Goal: Task Accomplishment & Management: Complete application form

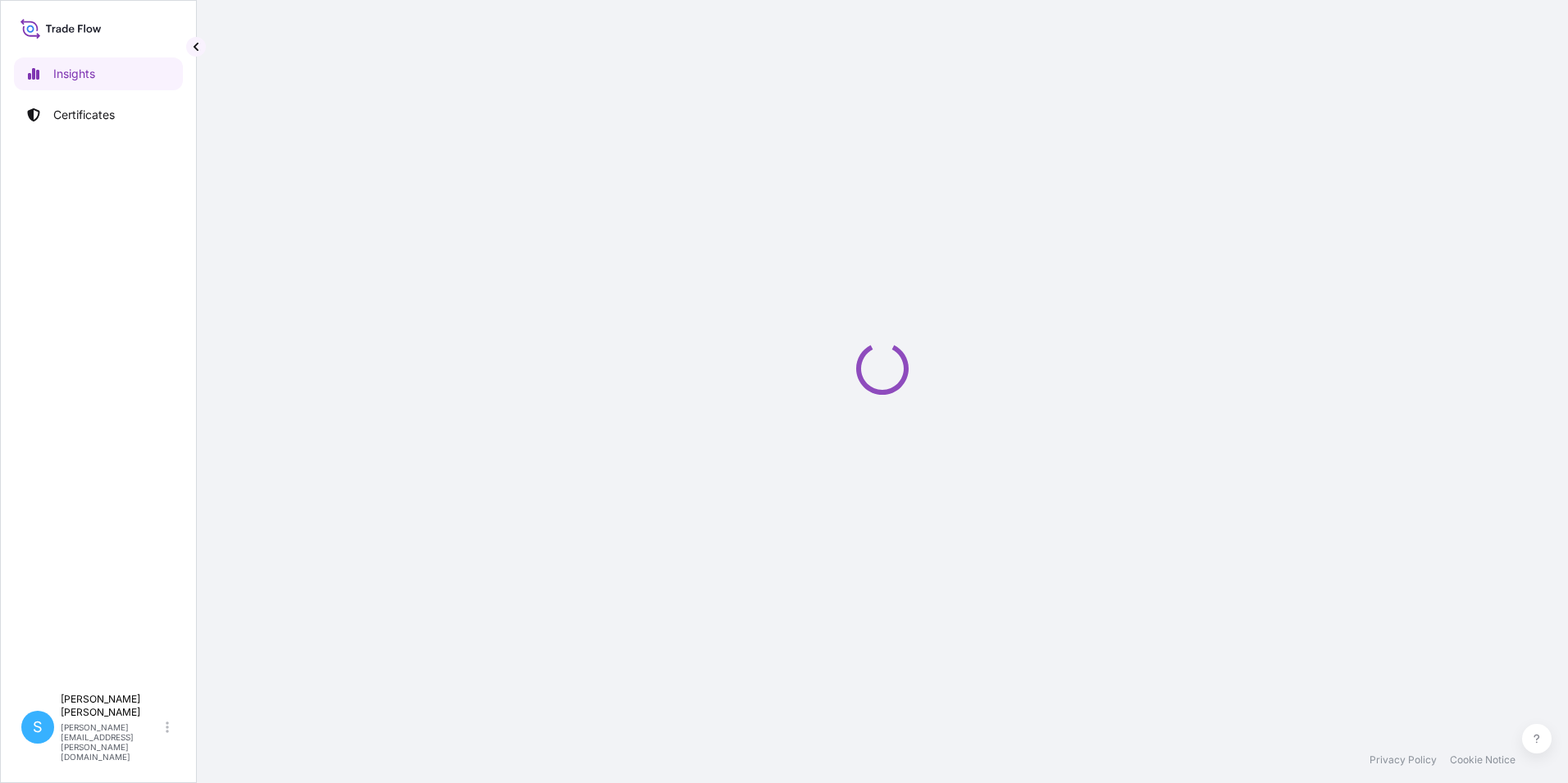
select select "2025"
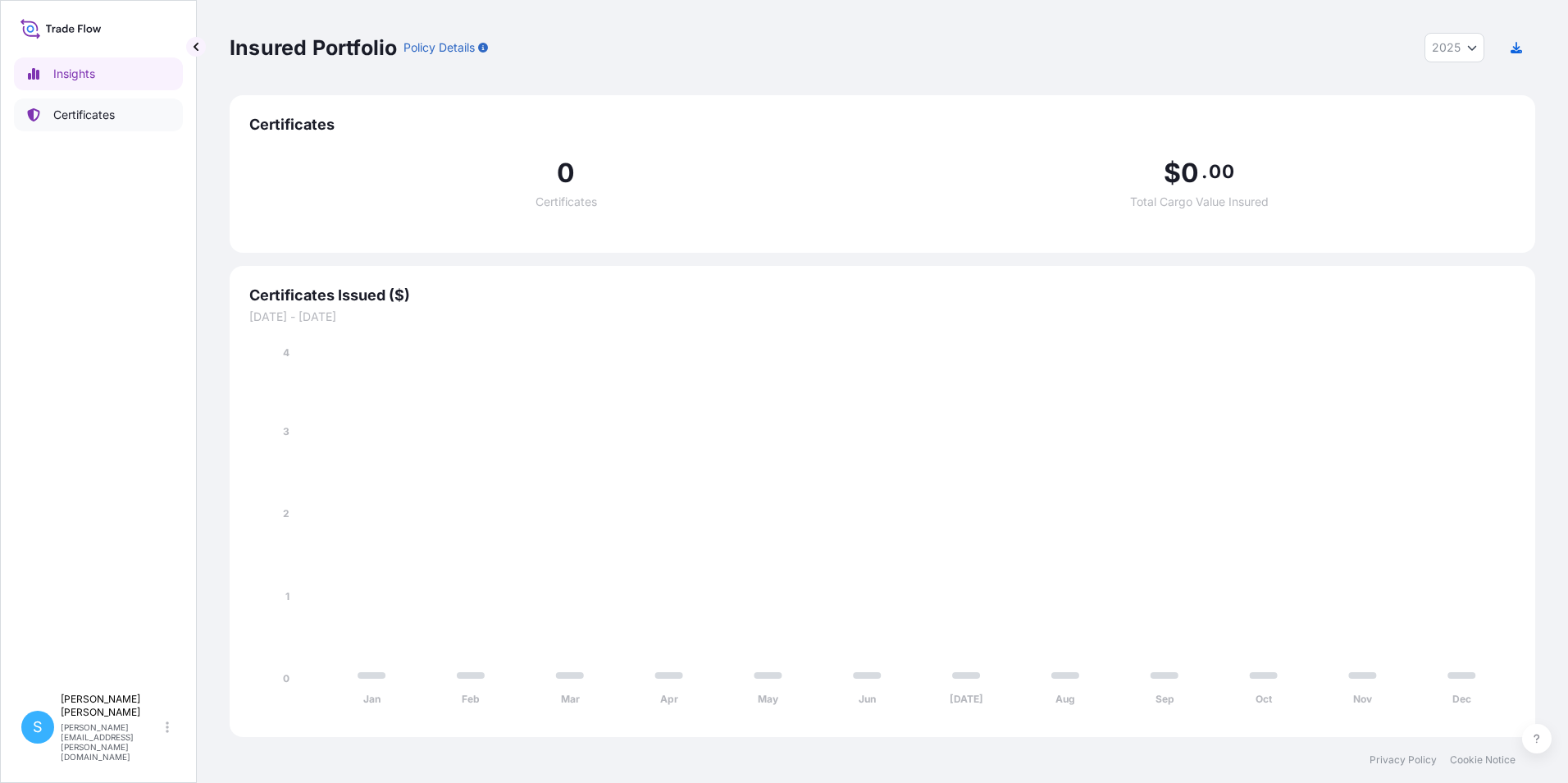
click at [102, 114] on p "Certificates" at bounding box center [85, 115] width 62 height 16
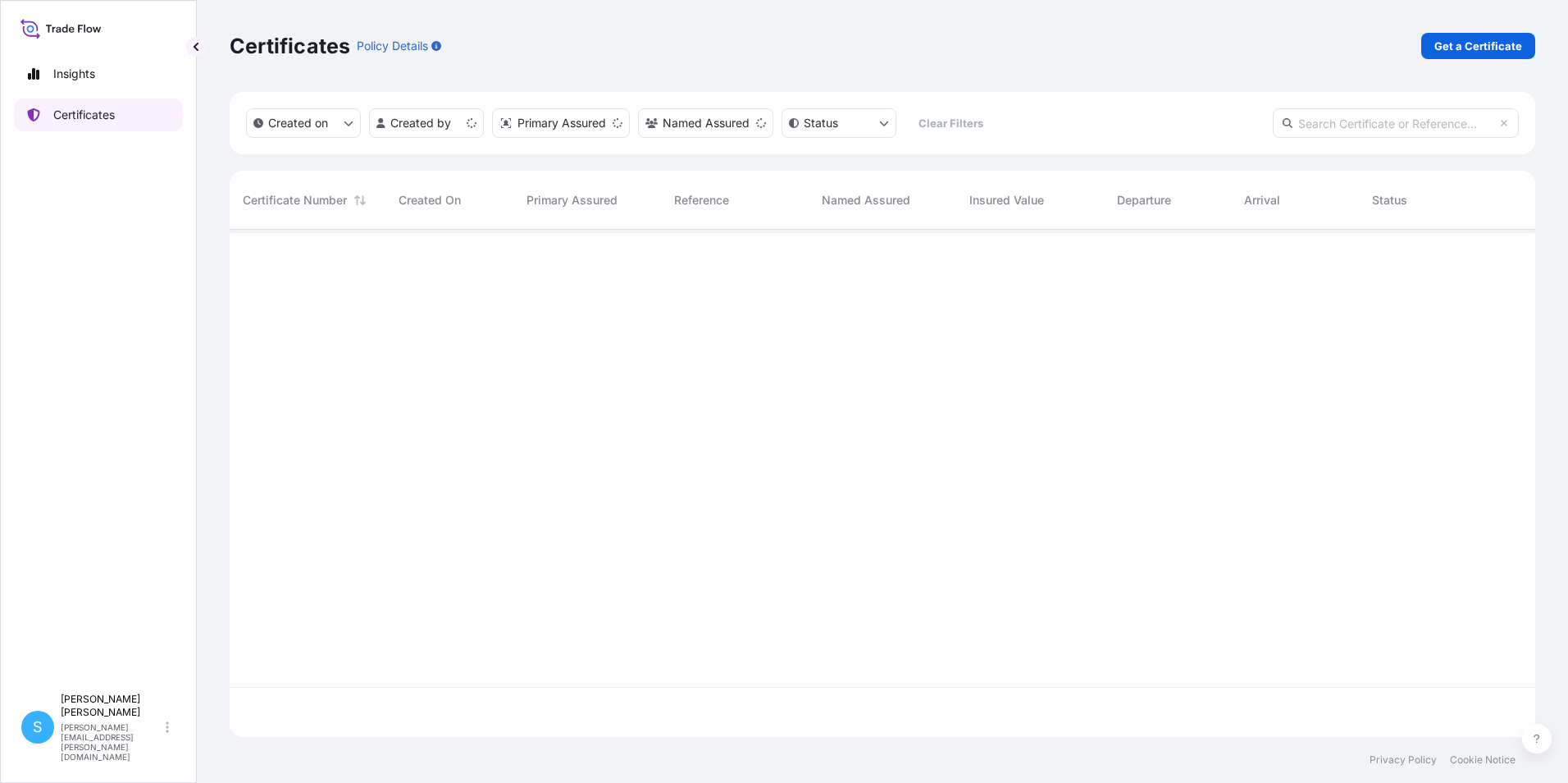
scroll to position [504, 1294]
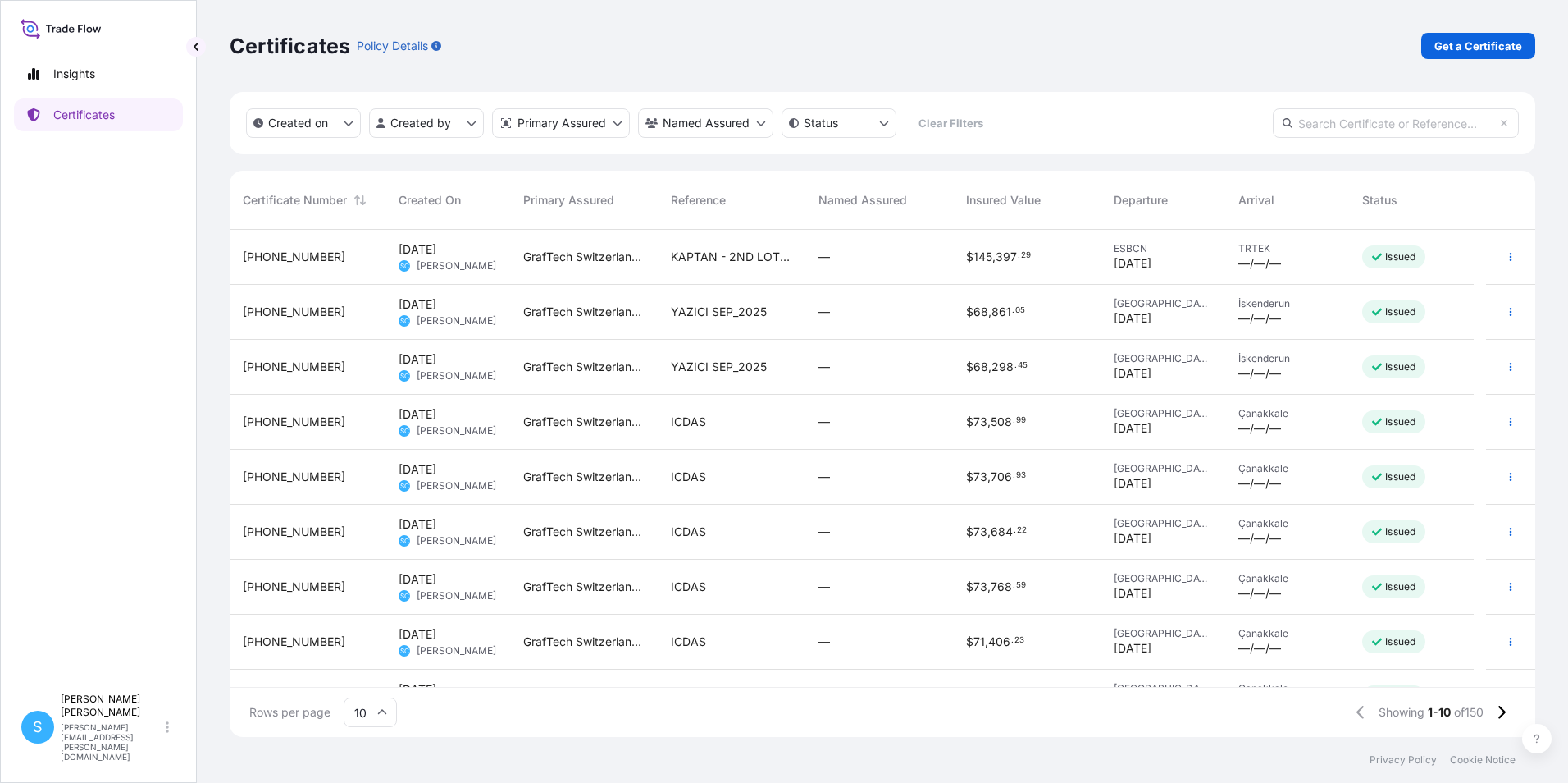
click at [744, 372] on span "YAZICI SEP_2025" at bounding box center [719, 367] width 96 height 16
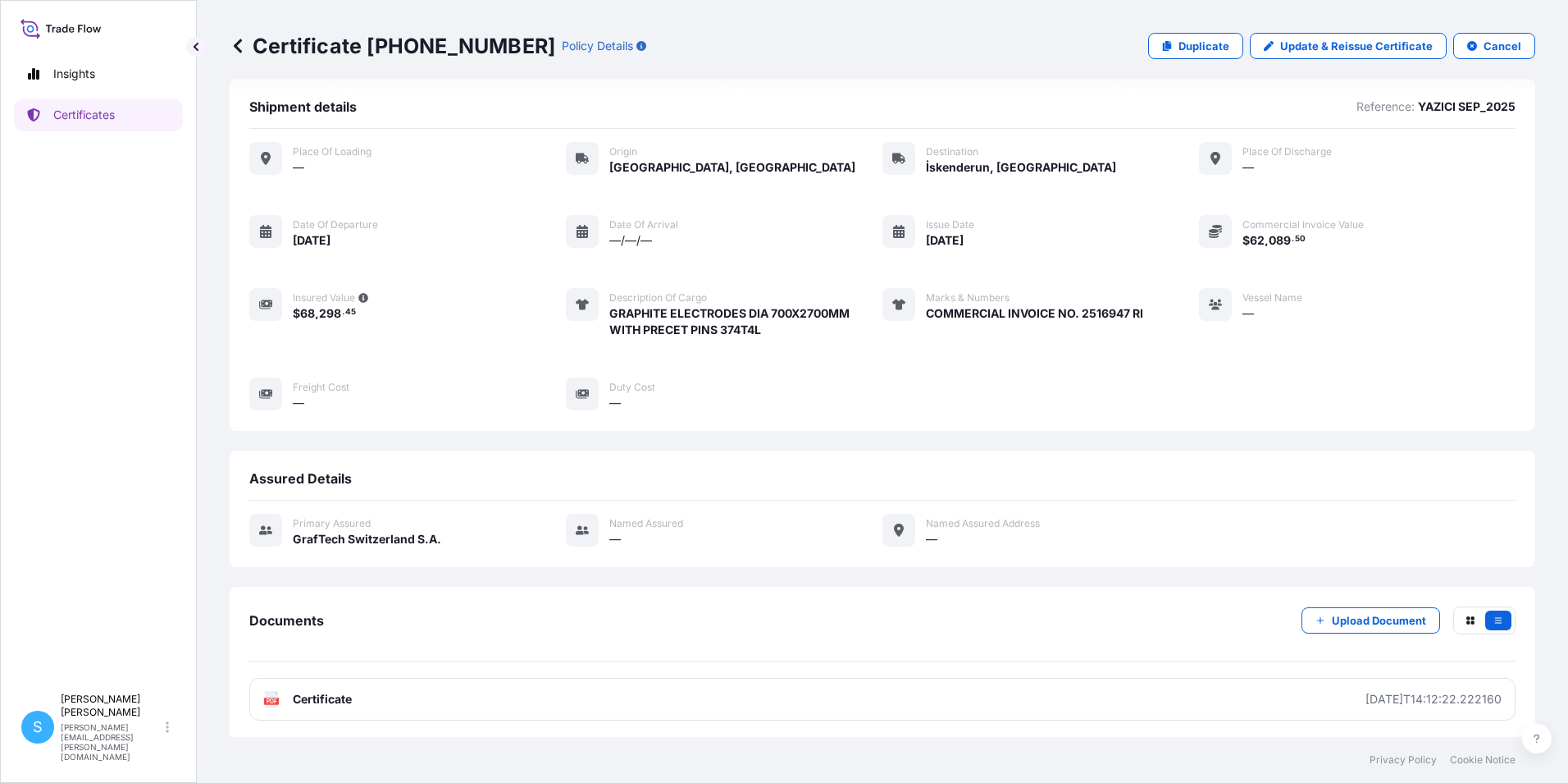
scroll to position [16, 0]
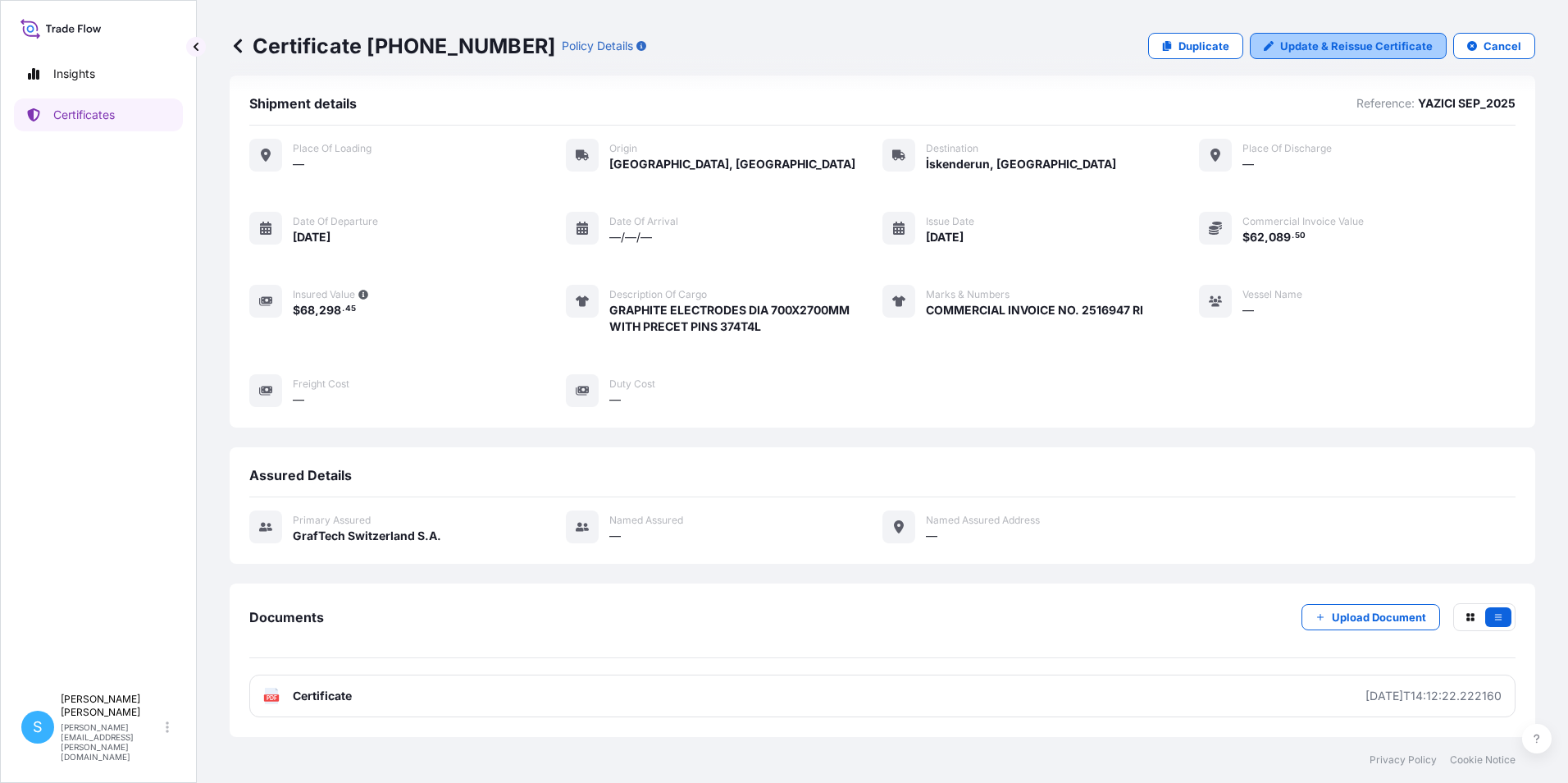
click at [1374, 44] on p "Update & Reissue Certificate" at bounding box center [1356, 46] width 152 height 16
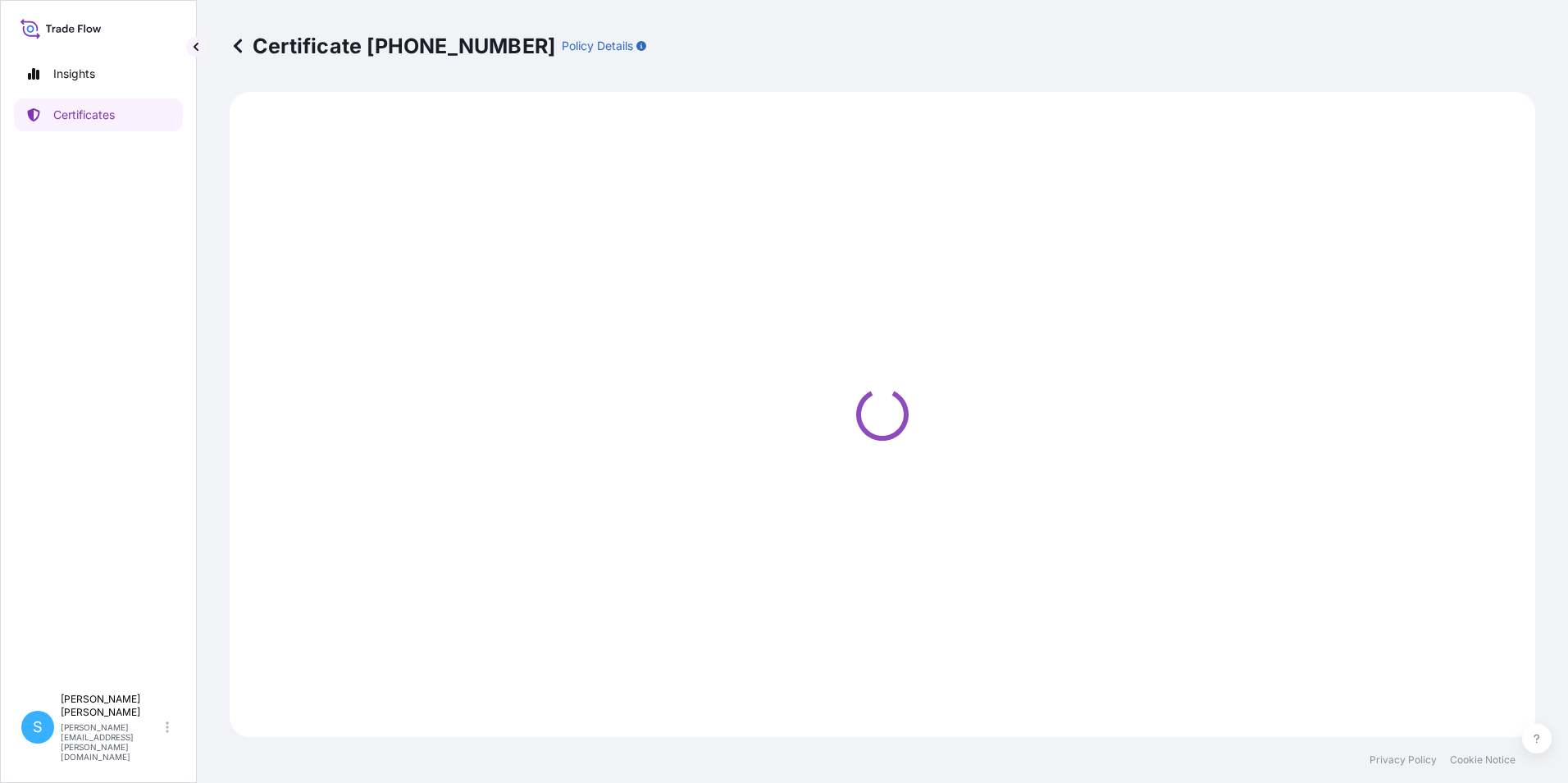
select select "Road"
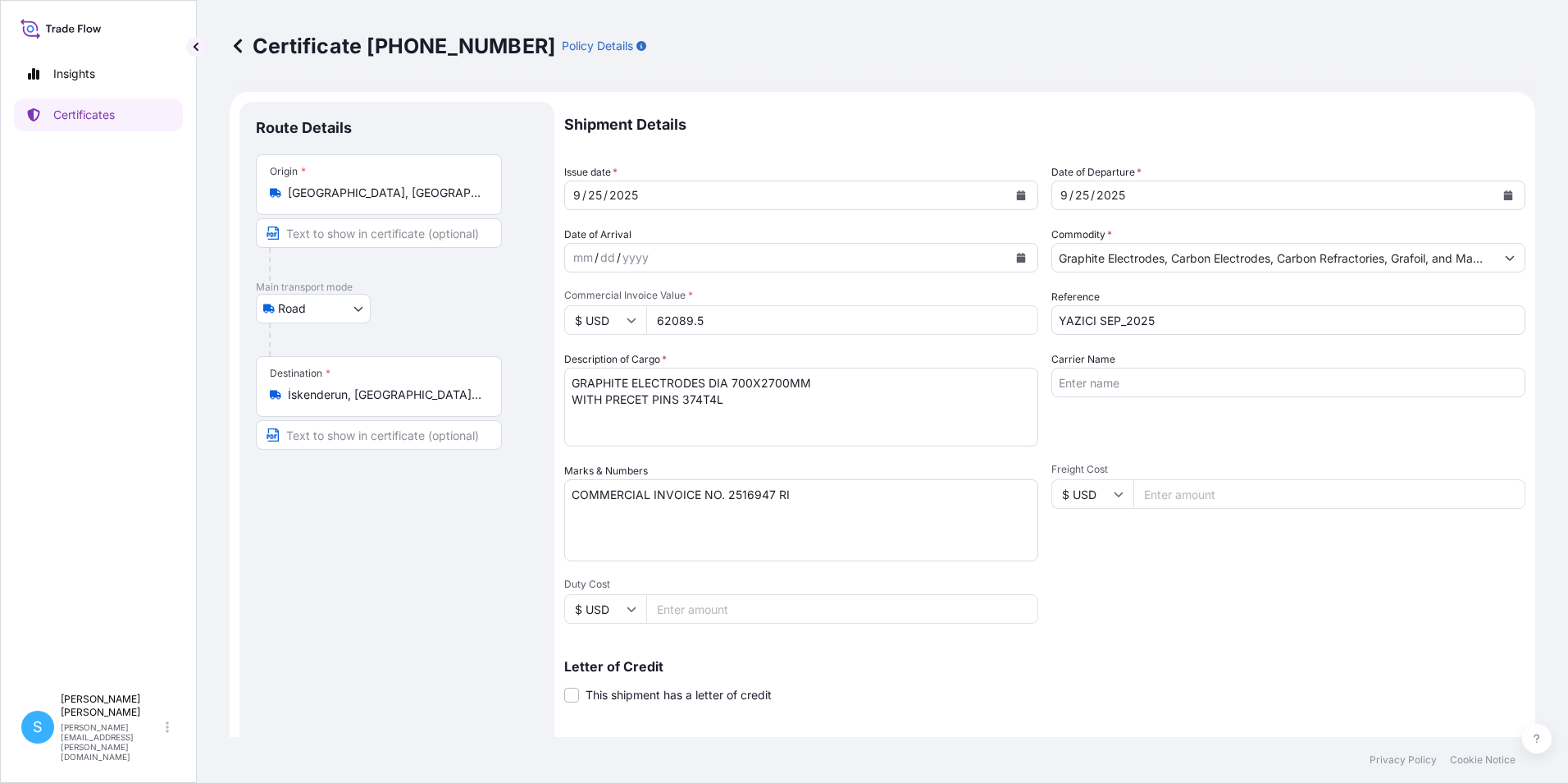
select select "31801"
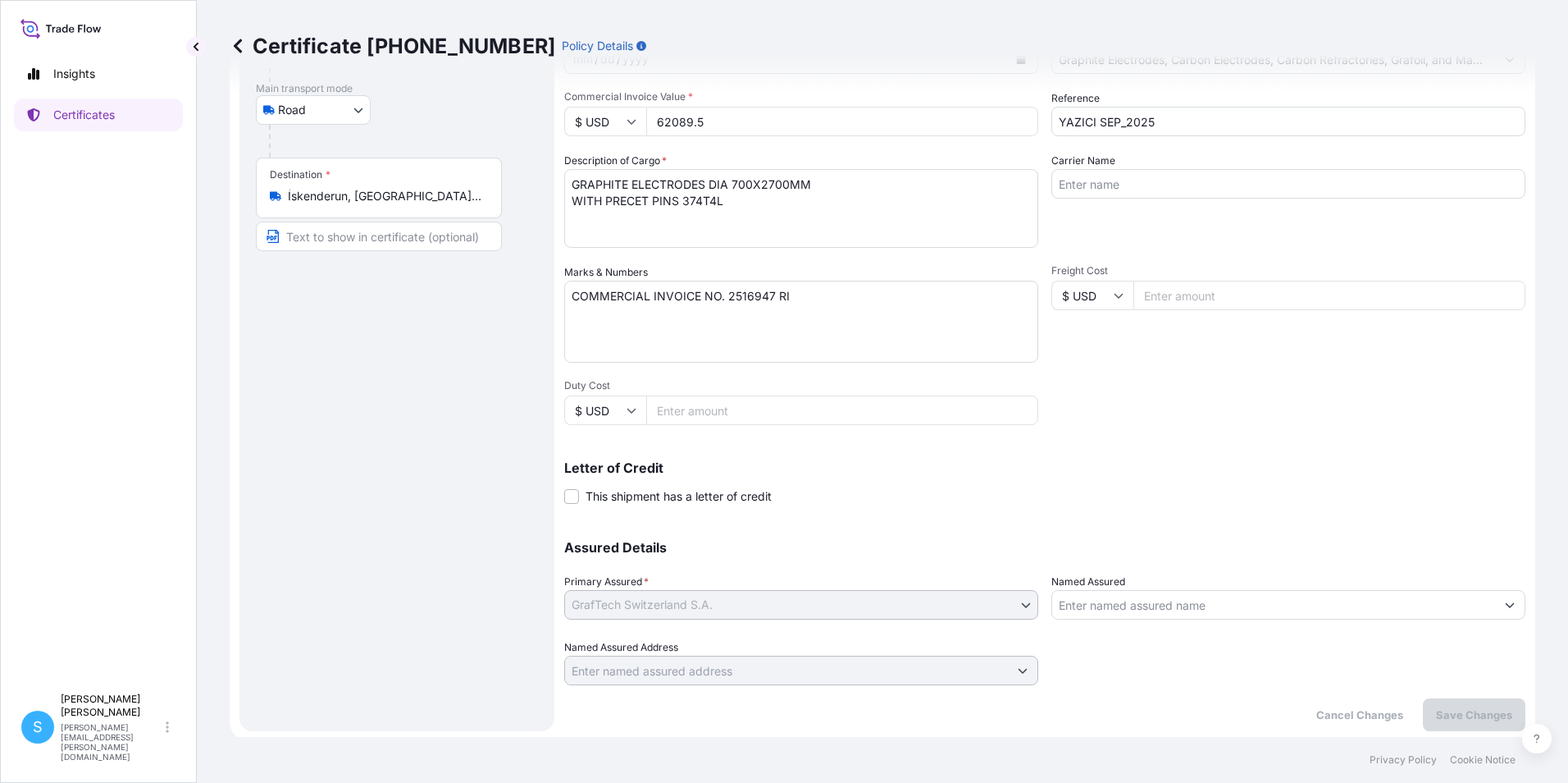
scroll to position [202, 0]
drag, startPoint x: 831, startPoint y: 302, endPoint x: 514, endPoint y: 291, distance: 317.2
click at [514, 291] on form "Route Details Place of loading Road / Inland Road / Inland Origin * [GEOGRAPHIC…" at bounding box center [883, 313] width 1306 height 848
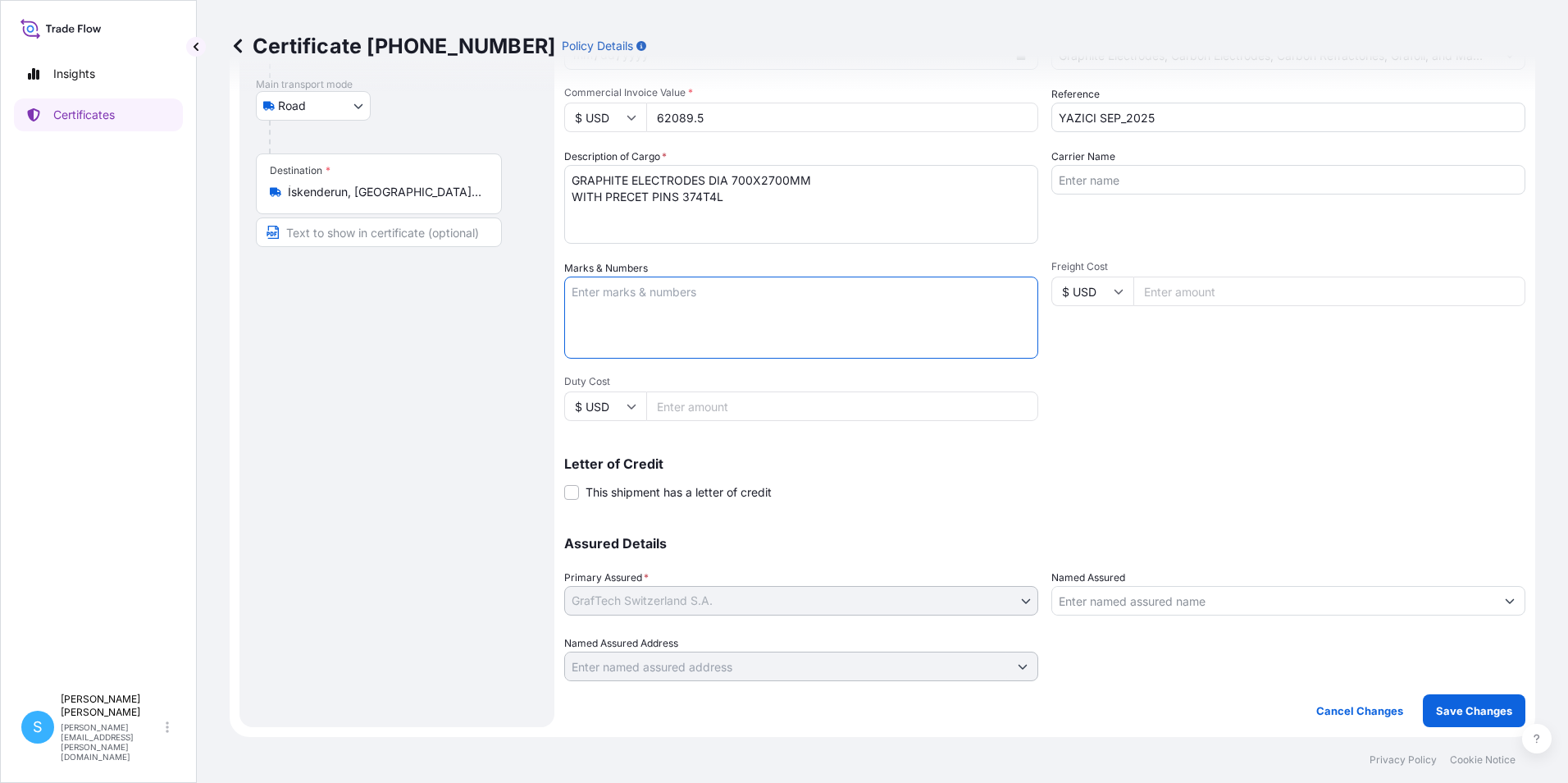
click at [379, 234] on input "Text to appear on certificate" at bounding box center [379, 232] width 246 height 30
click at [422, 225] on input "Text to appear on certificate" at bounding box center [379, 232] width 246 height 30
click at [429, 232] on input "Text to appear on certificate" at bounding box center [379, 232] width 246 height 30
type input "y"
click at [333, 224] on input "Text to appear on certificate" at bounding box center [379, 232] width 246 height 30
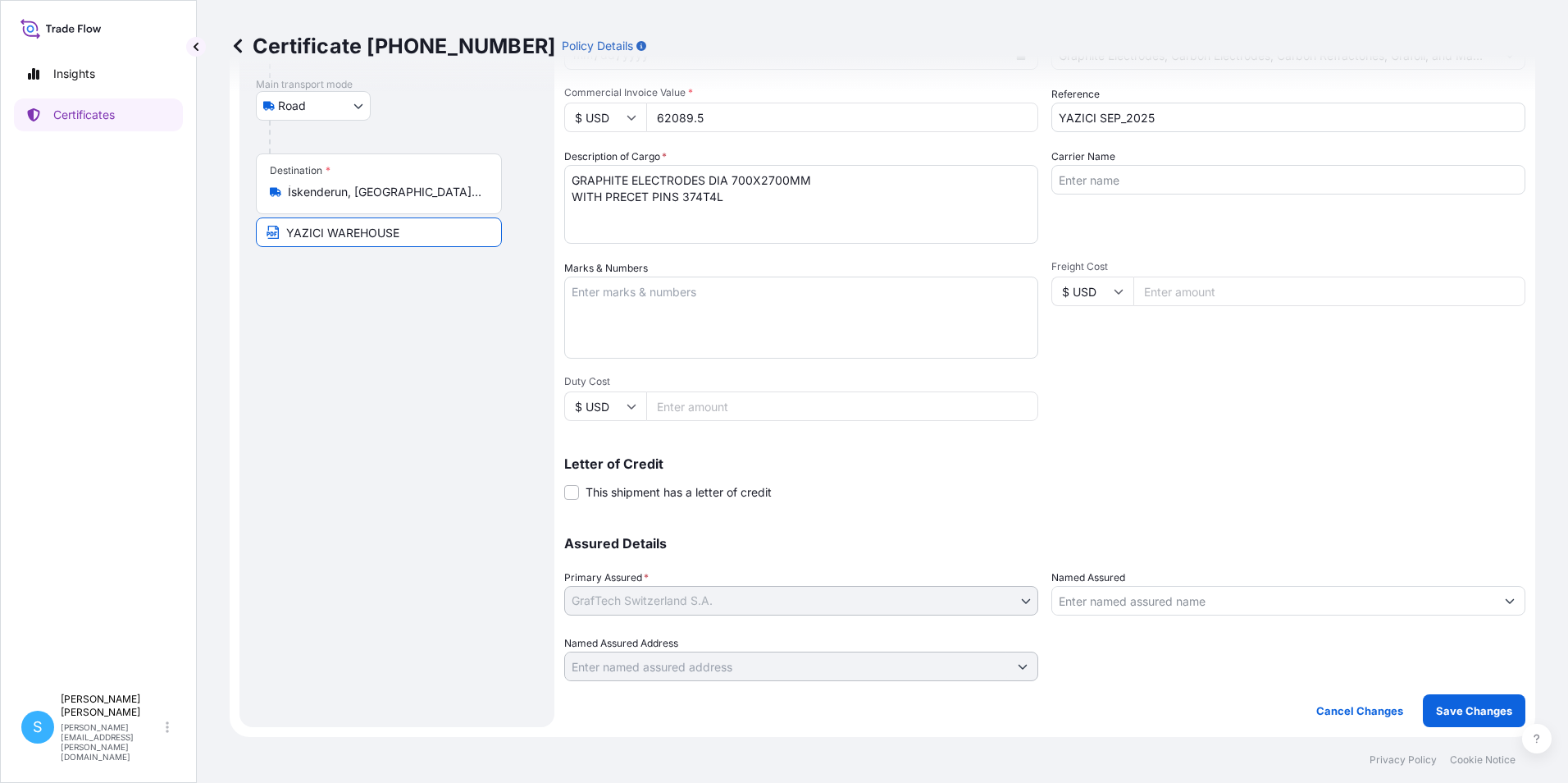
type input "YAZICI WAREHOUSE"
click at [732, 193] on textarea "GRAPHITE ELECTRODES DIA 700X2700MM WITH PRECET PINS 374T4L" at bounding box center [802, 204] width 474 height 79
click at [439, 238] on input "YAZICI WAREHOUSE" at bounding box center [379, 232] width 246 height 30
click at [663, 297] on textarea "COMMERCIAL INVOICE NO. 2516947 RI" at bounding box center [802, 318] width 474 height 82
click at [429, 229] on input "YAZICI WAREHOUSE" at bounding box center [379, 232] width 246 height 30
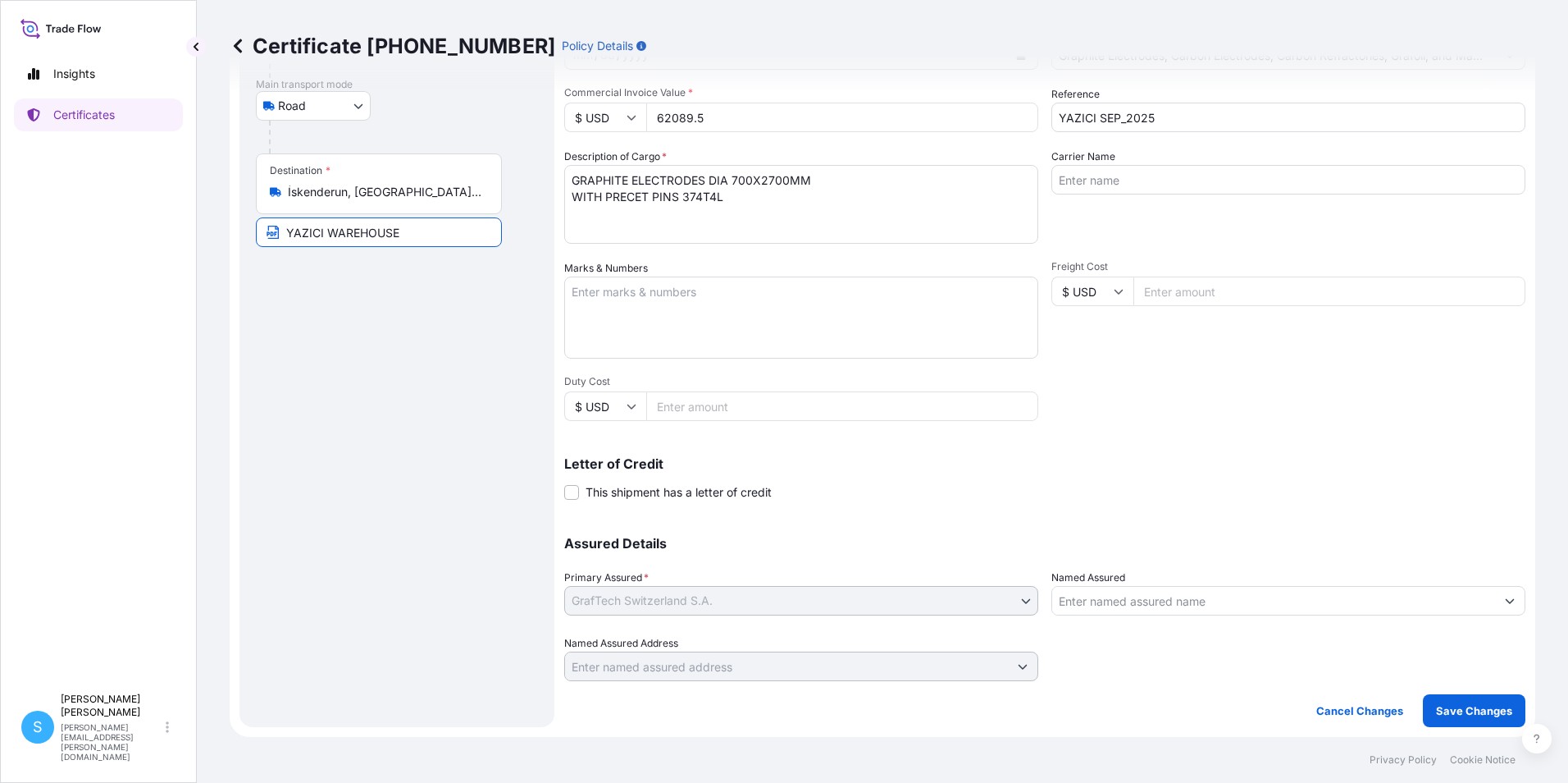
click at [656, 294] on textarea "COMMERCIAL INVOICE NO. 2516947 RI" at bounding box center [802, 318] width 474 height 82
type textarea "CIP YAZICI WAREHOUSE TURKIYE"
drag, startPoint x: 873, startPoint y: 476, endPoint x: 878, endPoint y: 501, distance: 25.5
click at [873, 478] on div "Letter of Credit This shipment has a letter of credit Letter of credit * Letter…" at bounding box center [1045, 479] width 961 height 44
click at [1475, 713] on p "Save Changes" at bounding box center [1474, 710] width 77 height 16
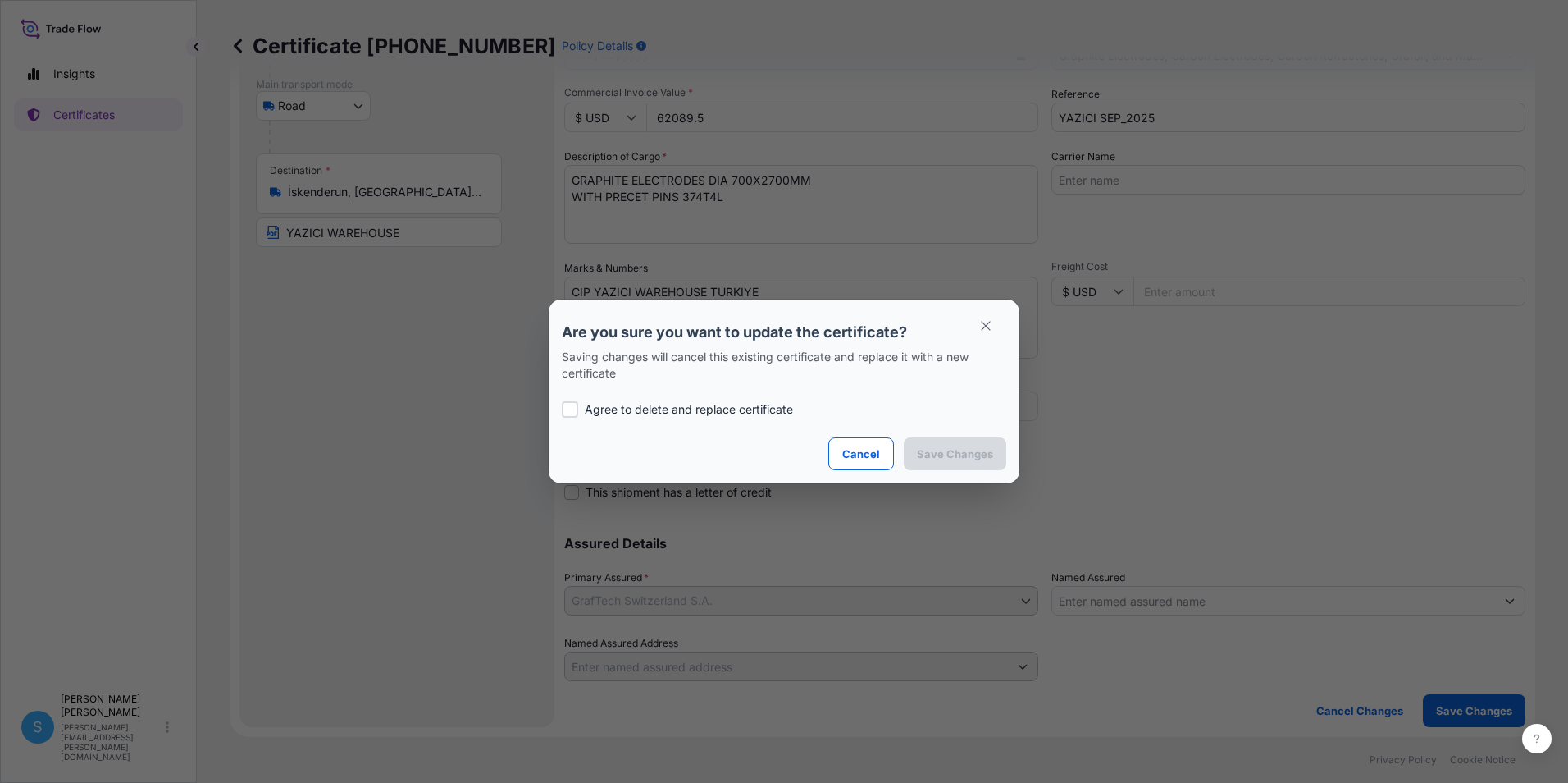
click at [596, 410] on p "Agree to delete and replace certificate" at bounding box center [688, 409] width 208 height 16
checkbox input "true"
click at [975, 456] on p "Save Changes" at bounding box center [955, 453] width 77 height 16
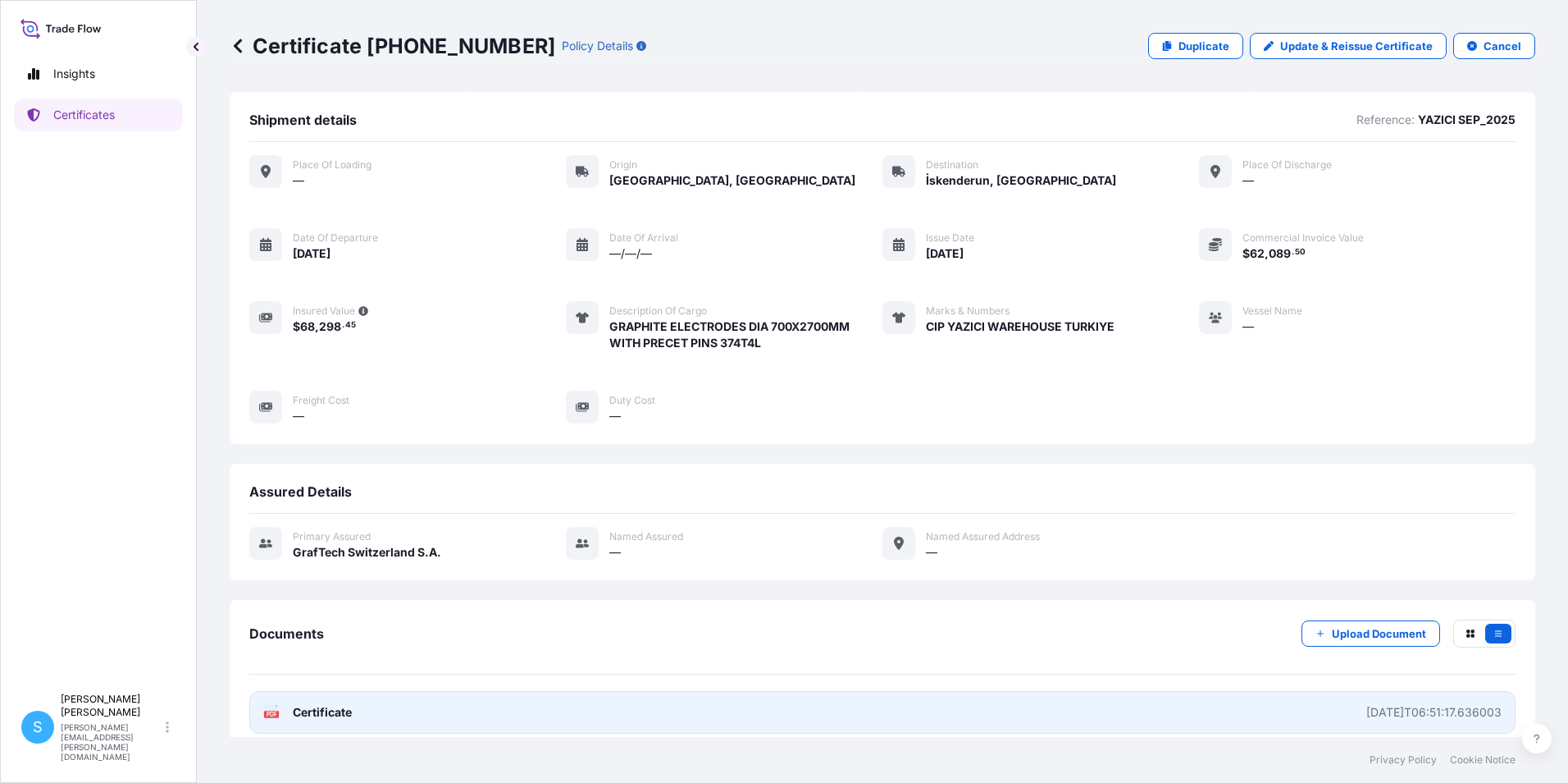
click at [560, 713] on link "PDF Certificate 2025-09-26T06:51:17.636003" at bounding box center [882, 711] width 1266 height 43
